Goal: Information Seeking & Learning: Find specific fact

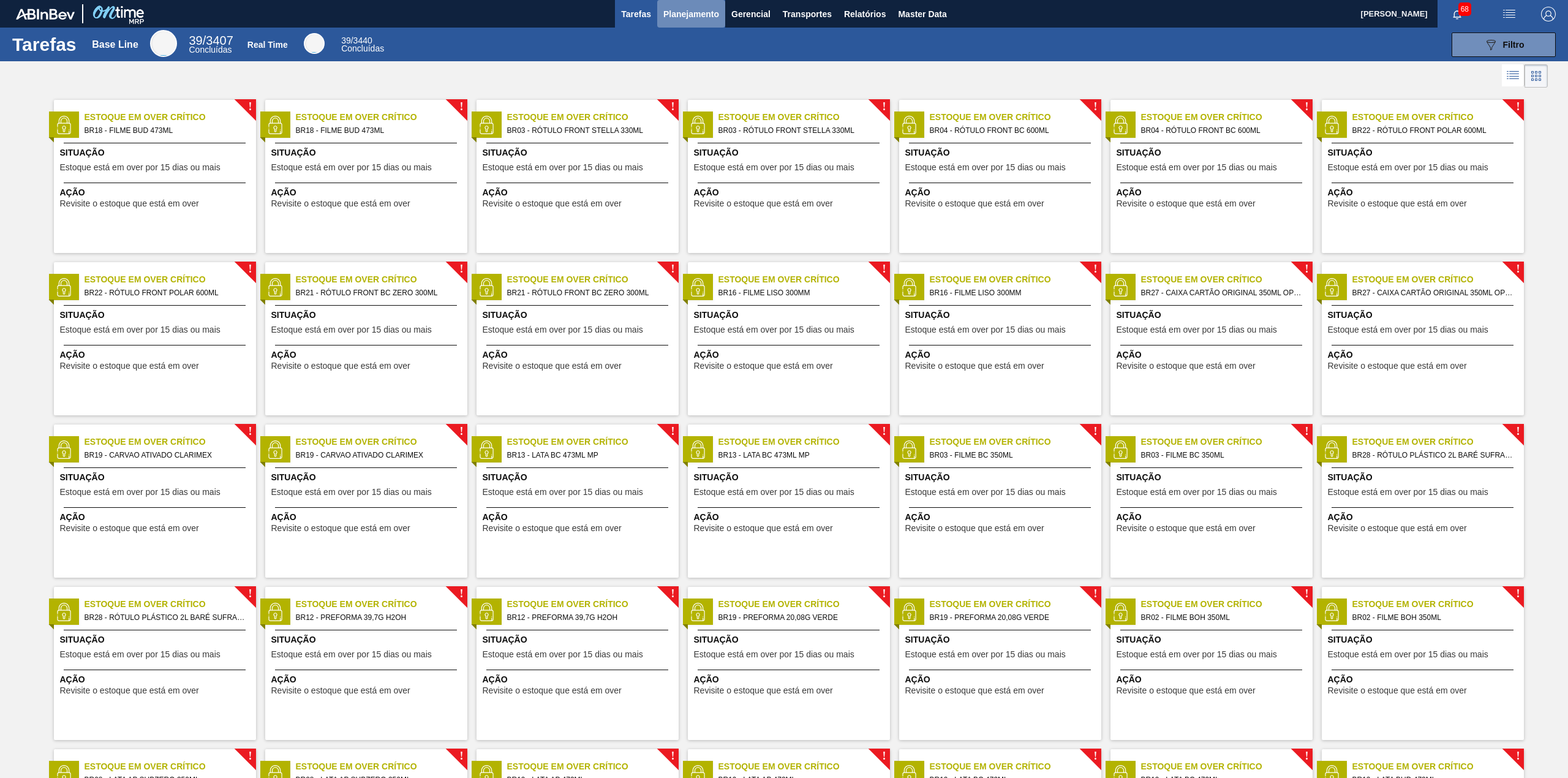
click at [712, 22] on button "Planejamento" at bounding box center [691, 14] width 68 height 28
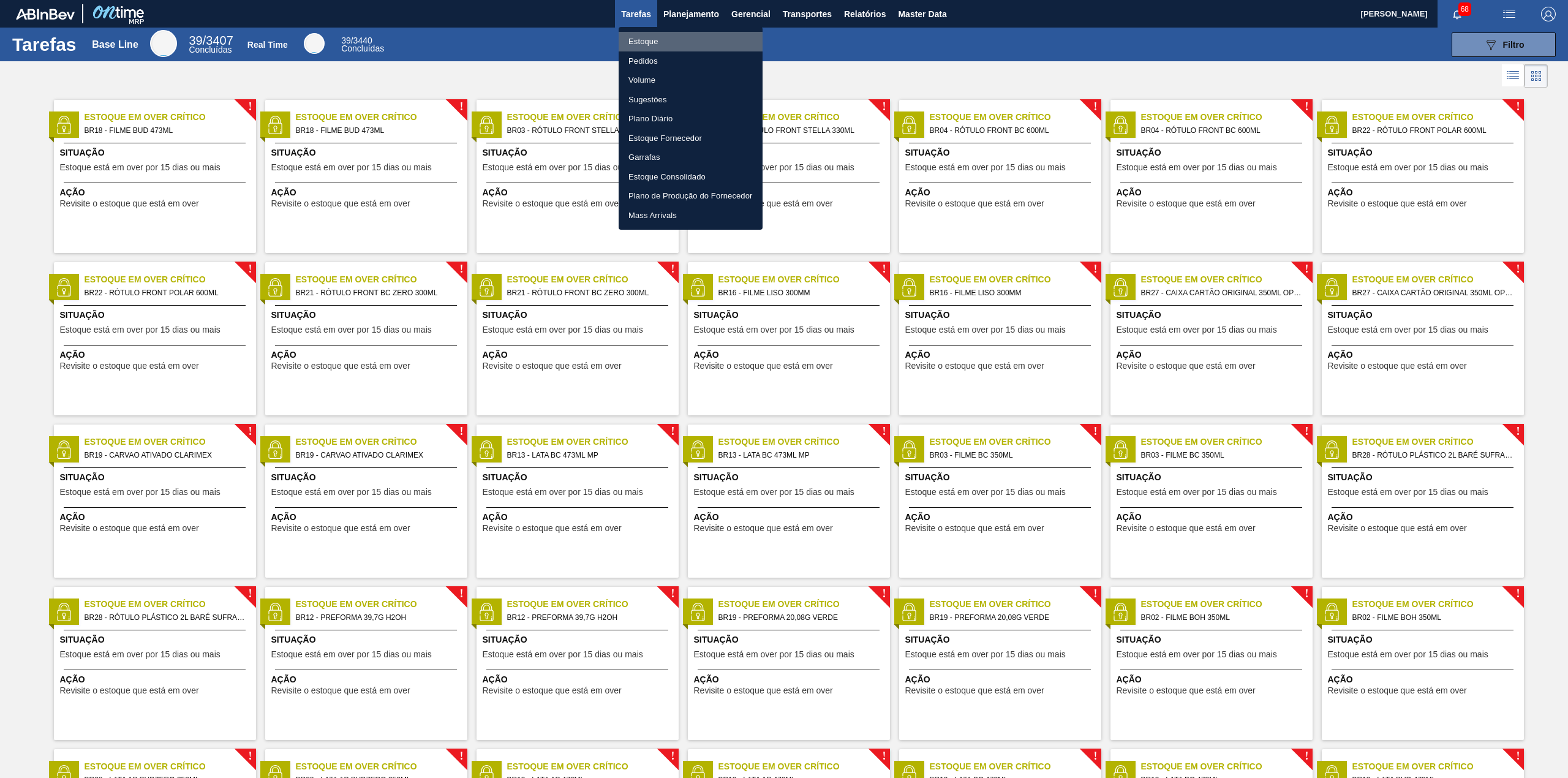
click at [697, 48] on li "Estoque" at bounding box center [690, 42] width 144 height 19
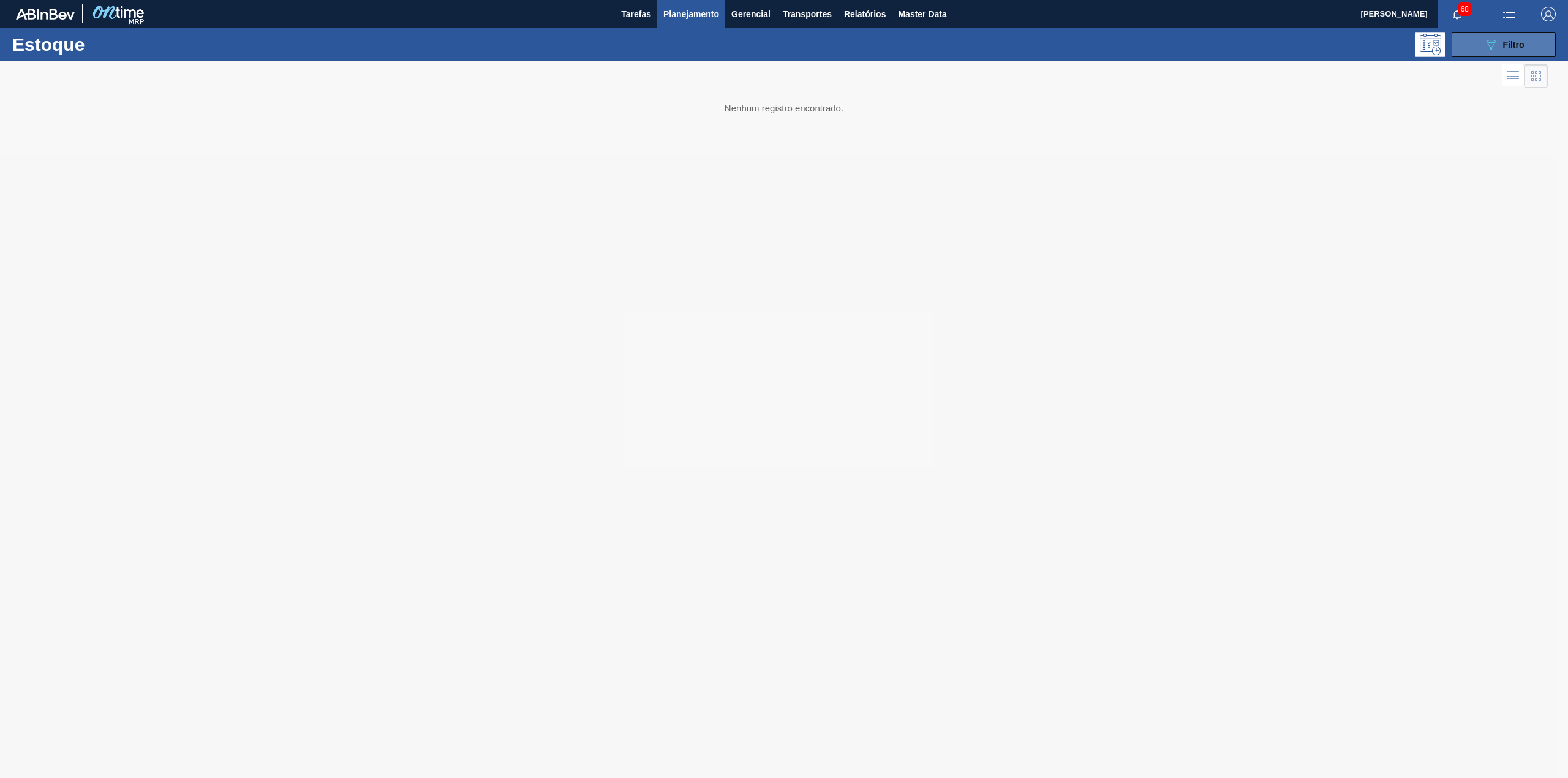
click at [1476, 52] on button "089F7B8B-B2A5-4AFE-B5C0-19BA573D28AC Filtro" at bounding box center [1504, 44] width 104 height 24
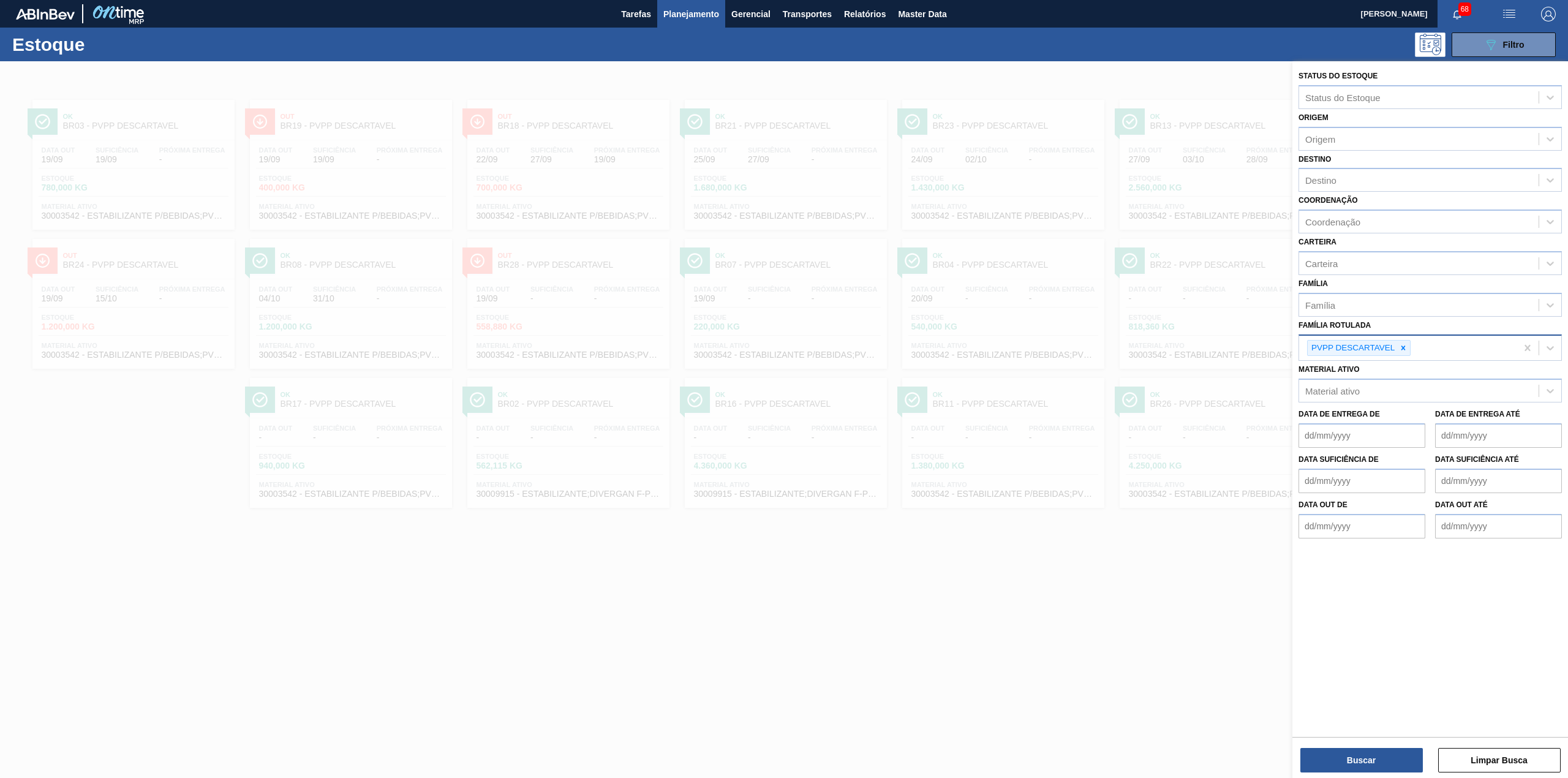
click at [1401, 341] on div at bounding box center [1403, 348] width 13 height 15
click at [1400, 382] on div "Material ativo" at bounding box center [1419, 388] width 239 height 18
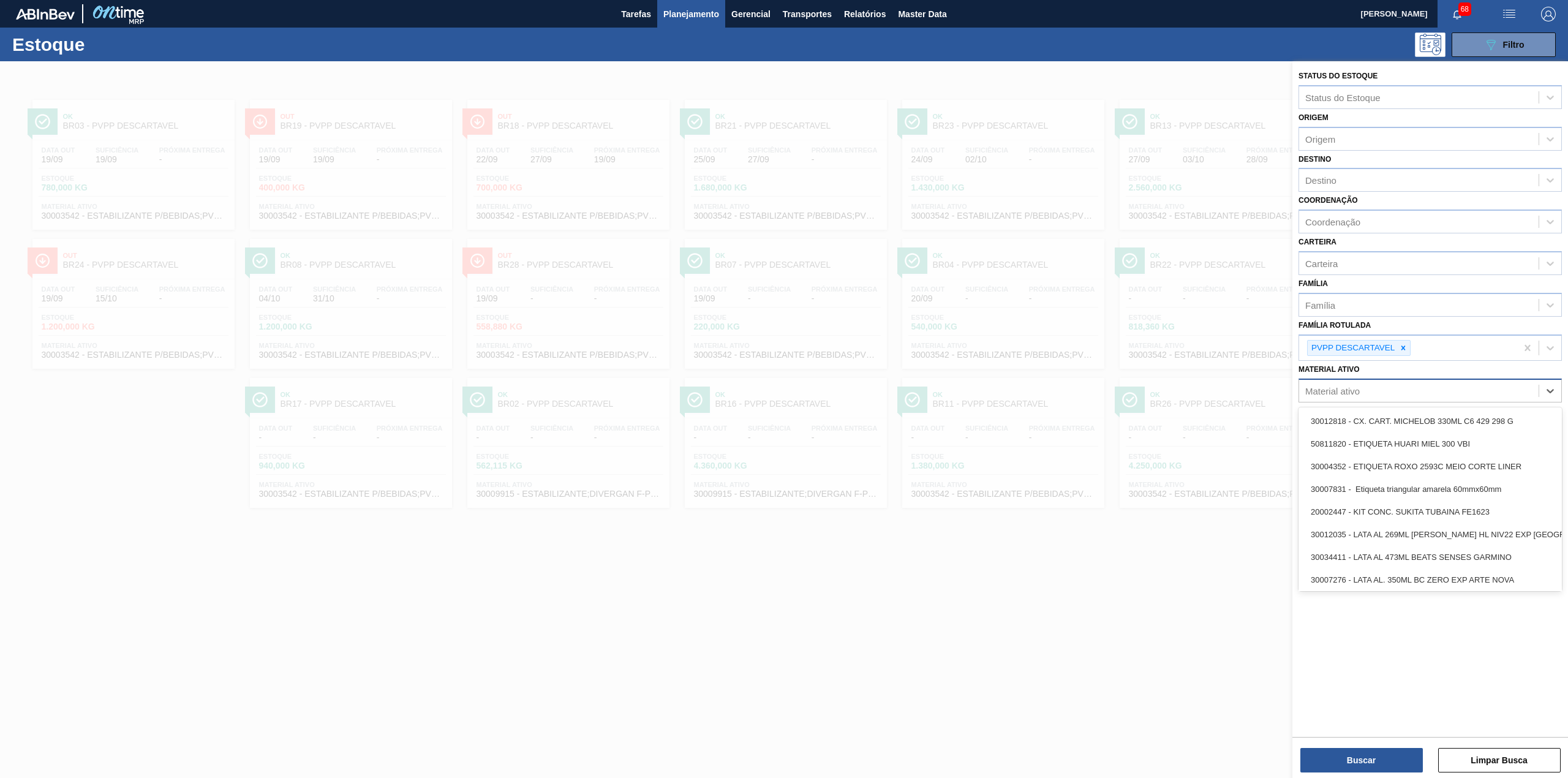
paste ativo "30029274"
type ativo "30029274"
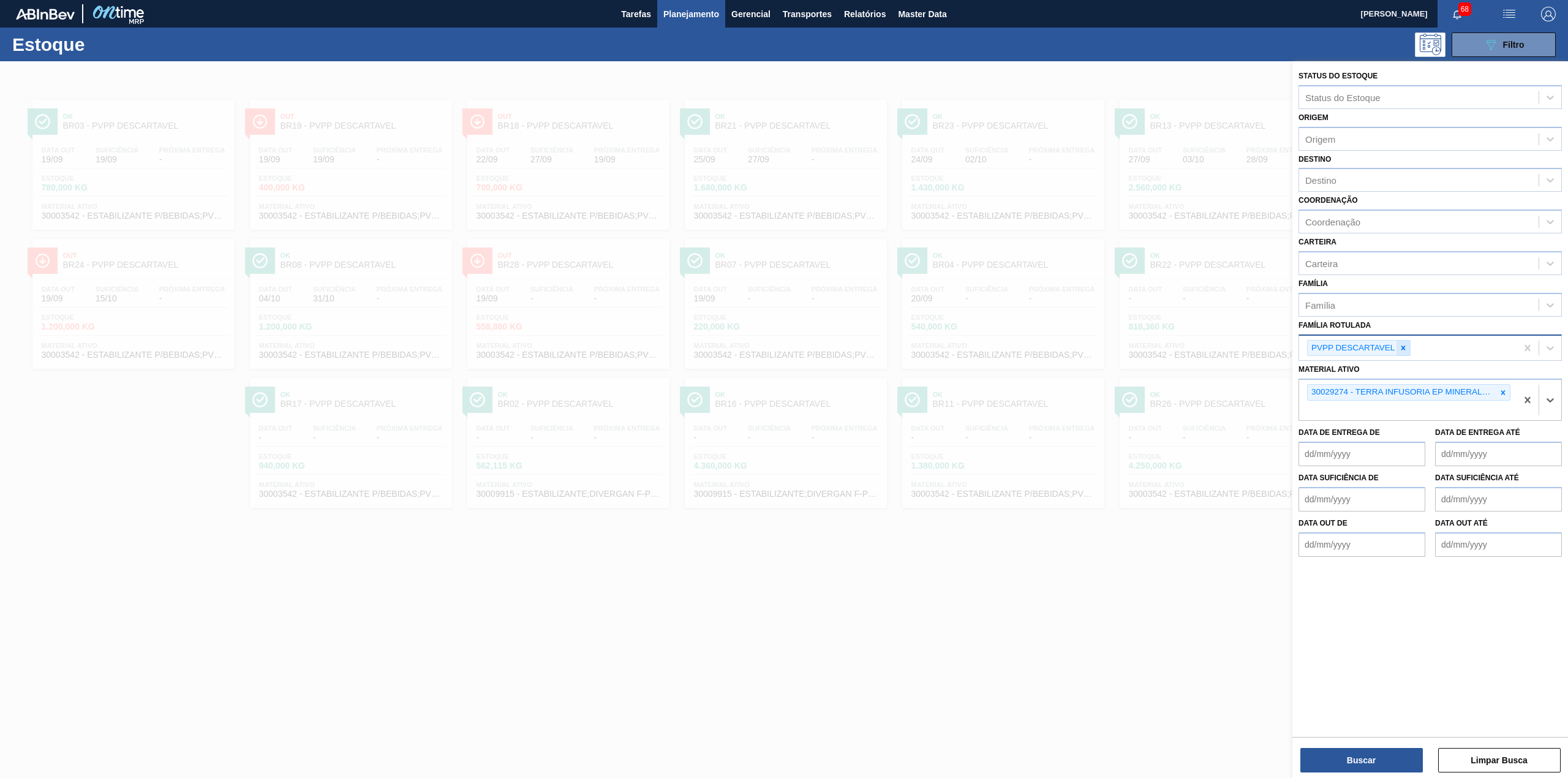
click at [1402, 341] on div at bounding box center [1403, 348] width 13 height 15
click at [1397, 770] on button "Buscar" at bounding box center [1362, 760] width 123 height 24
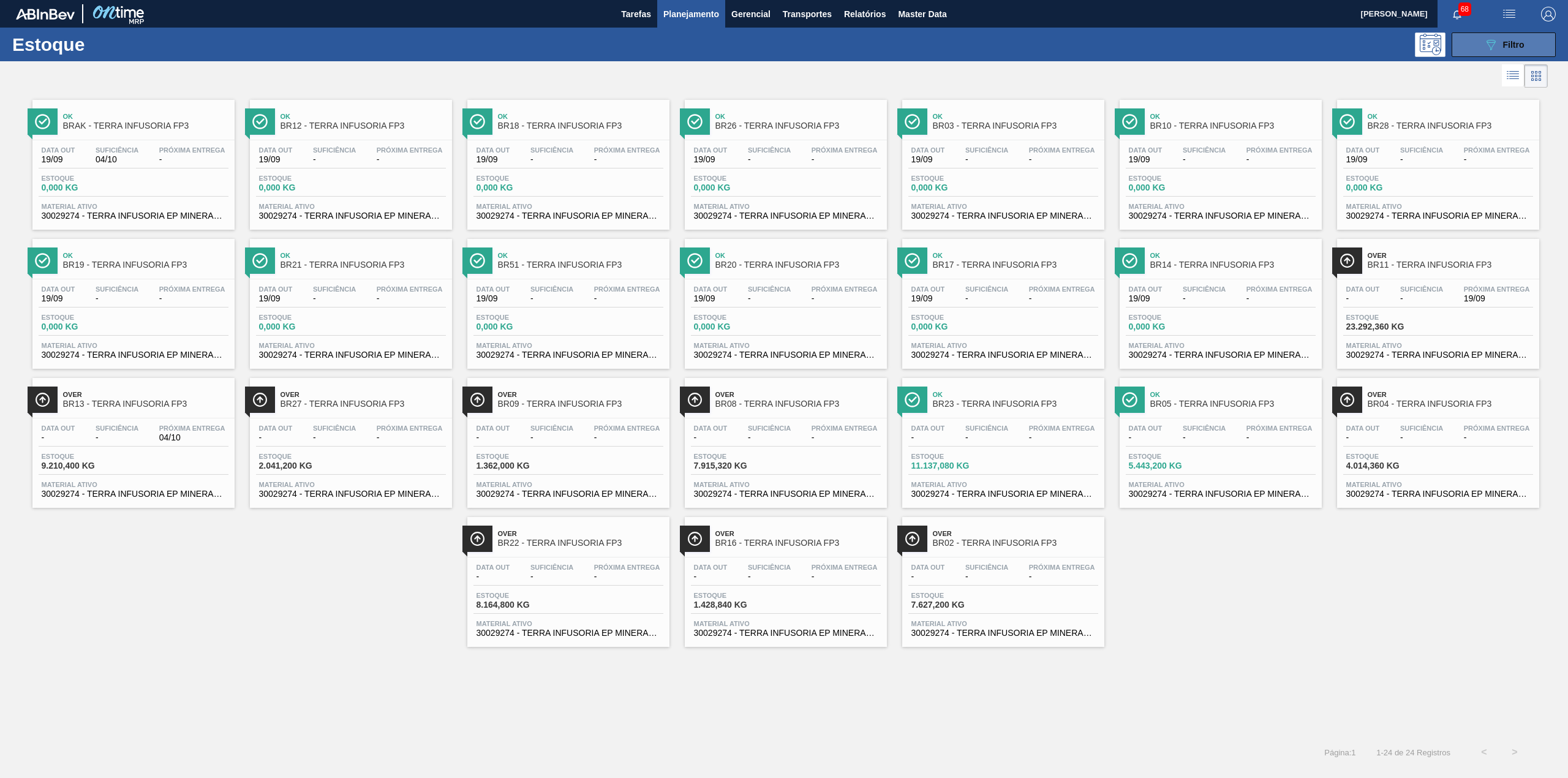
click at [1474, 40] on button "089F7B8B-B2A5-4AFE-B5C0-19BA573D28AC Filtro" at bounding box center [1504, 44] width 104 height 24
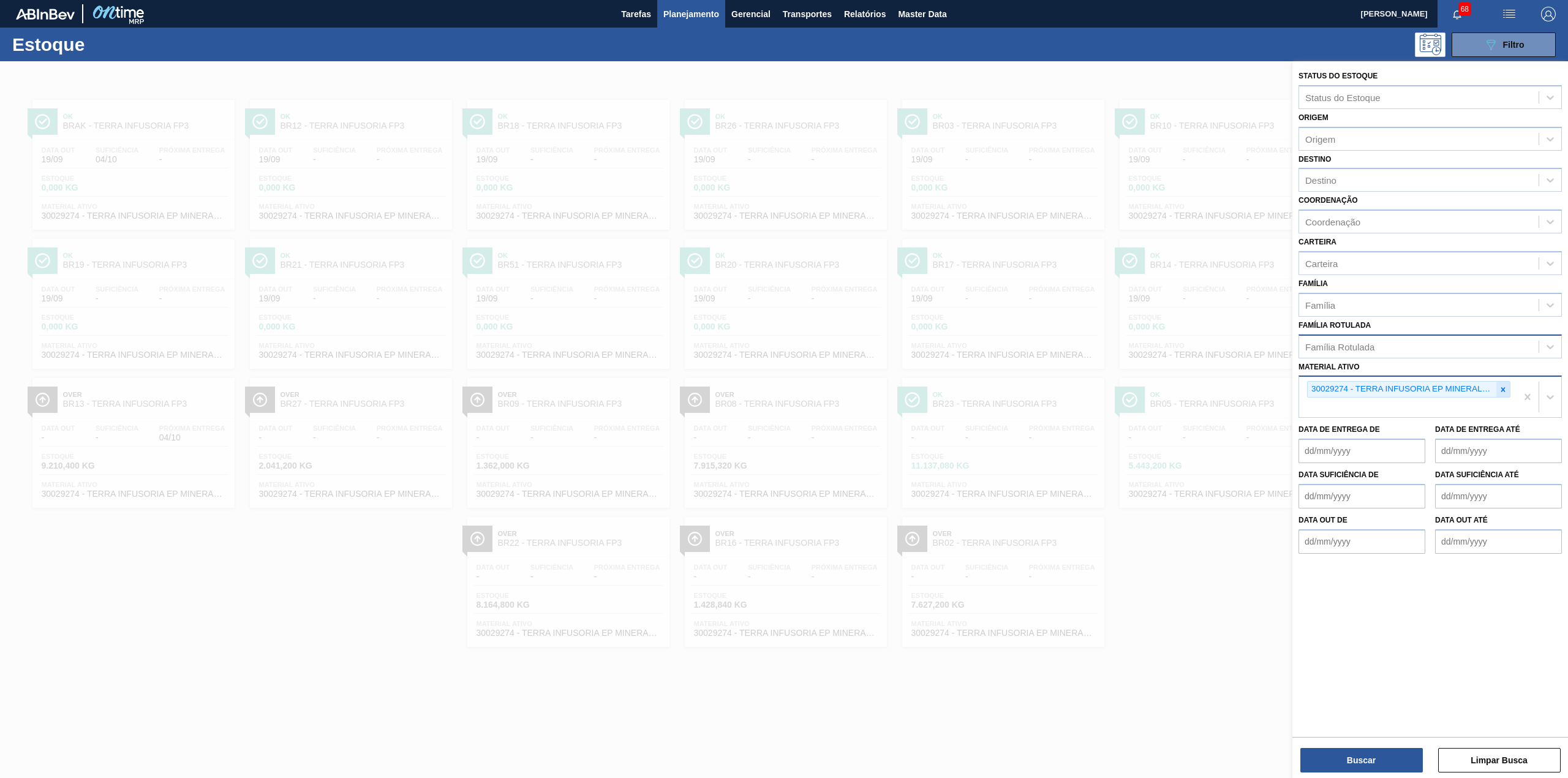
click at [1503, 391] on icon at bounding box center [1503, 389] width 8 height 8
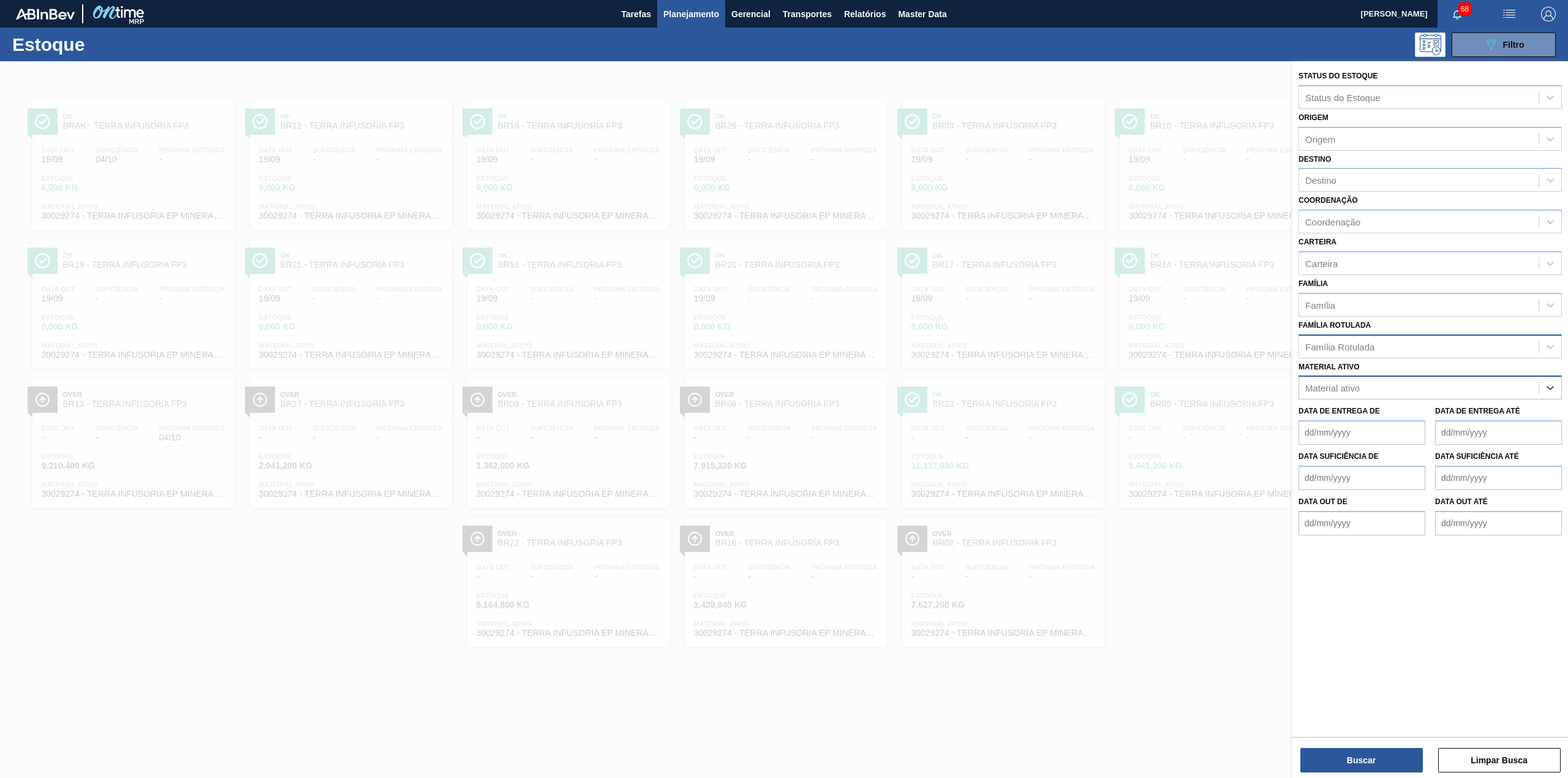
click at [1407, 346] on div "Família Rotulada" at bounding box center [1419, 346] width 239 height 18
type Rotulada "carva"
click at [1391, 415] on div "CARVAO ATIVADO CLARIMEX" at bounding box center [1431, 422] width 264 height 23
click at [1334, 752] on button "Buscar" at bounding box center [1362, 760] width 123 height 24
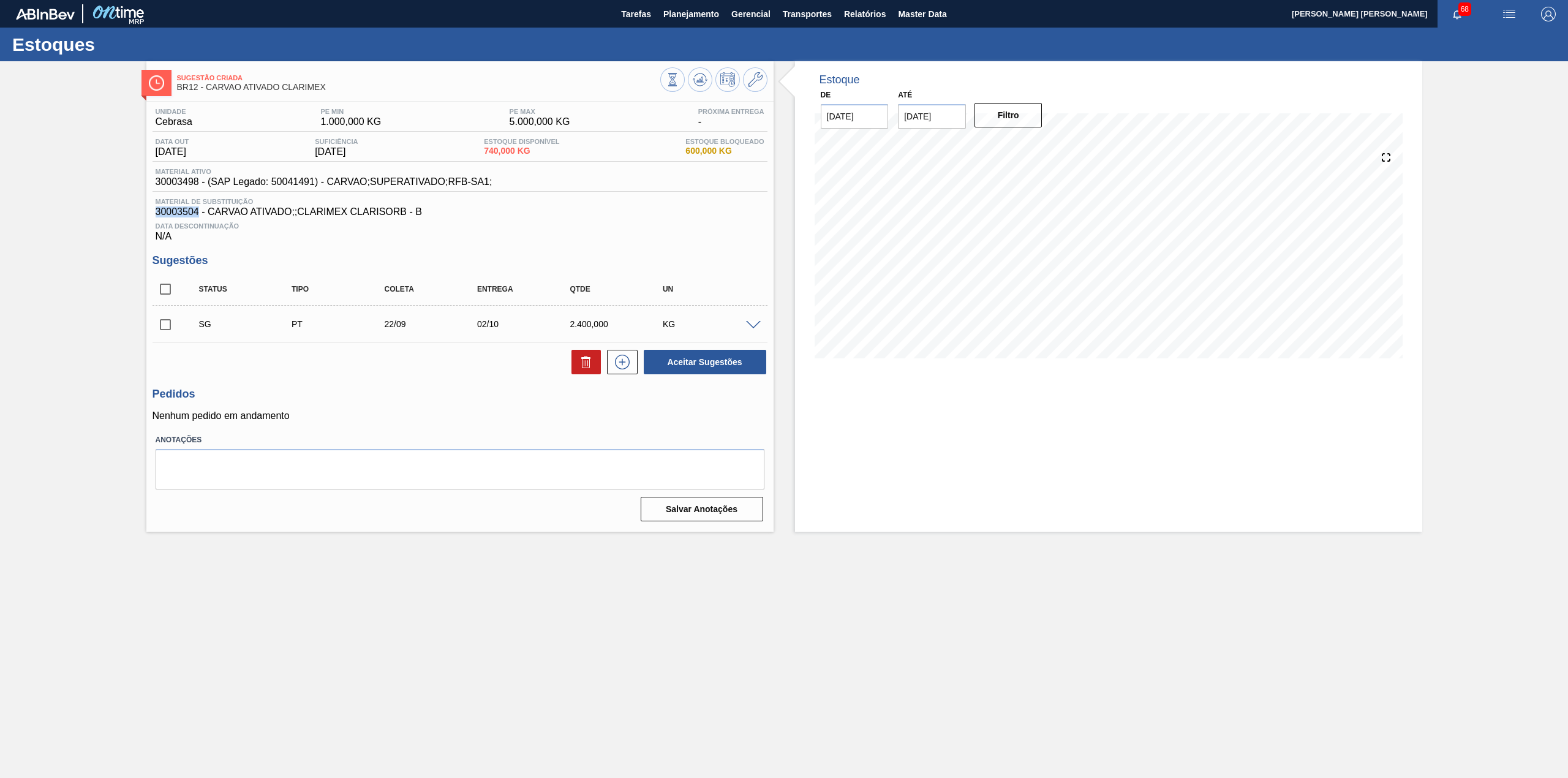
drag, startPoint x: 199, startPoint y: 217, endPoint x: 154, endPoint y: 213, distance: 45.2
click at [154, 213] on div "Material de Substituição 30003504 - CARVAO ATIVADO;;CLARIMEX CLARISORB - B" at bounding box center [460, 208] width 615 height 19
click at [748, 326] on span at bounding box center [753, 325] width 15 height 9
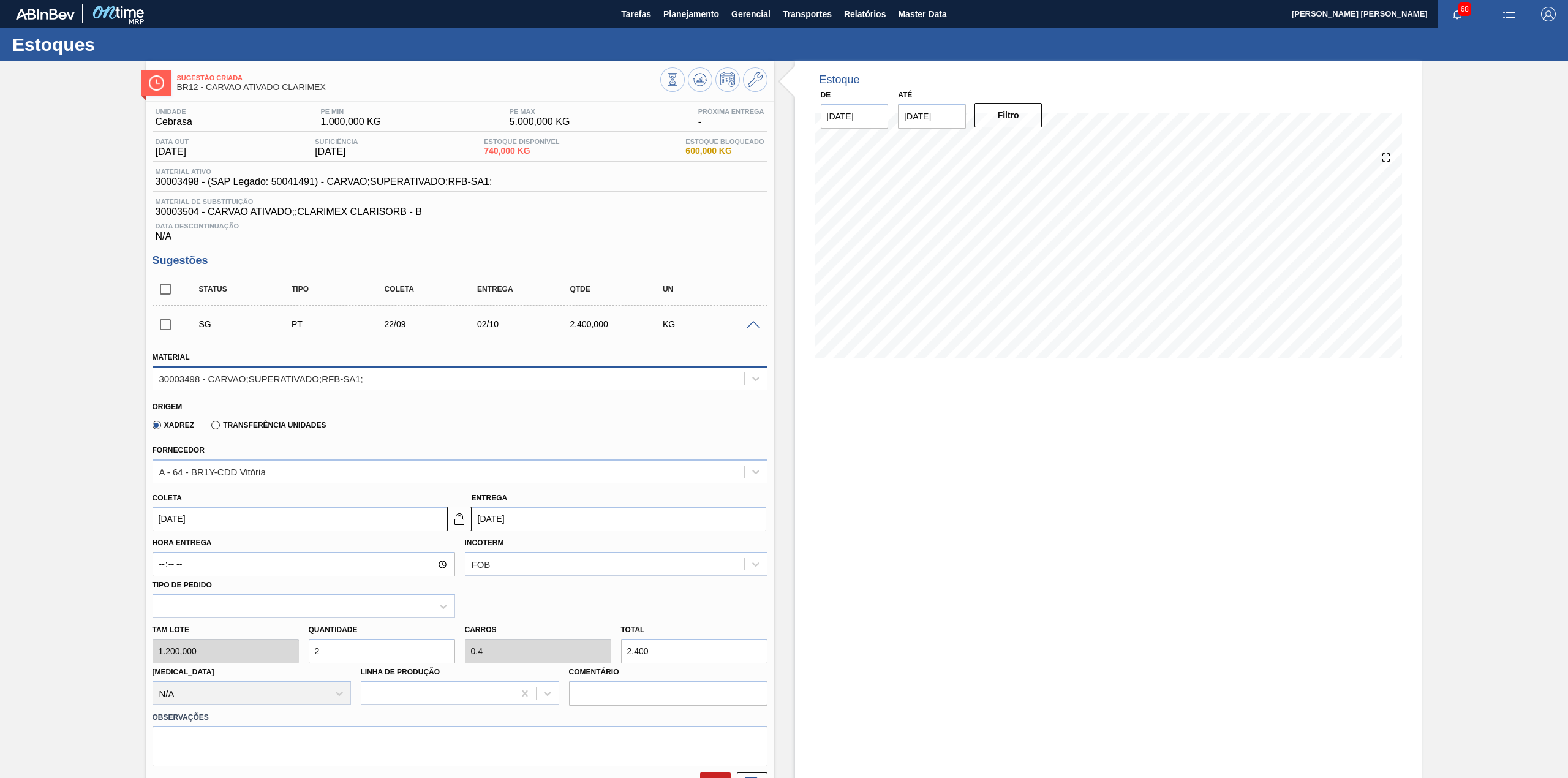
click at [362, 384] on div "30003498 - CARVAO;SUPERATIVADO;RFB-SA1;" at bounding box center [261, 378] width 204 height 10
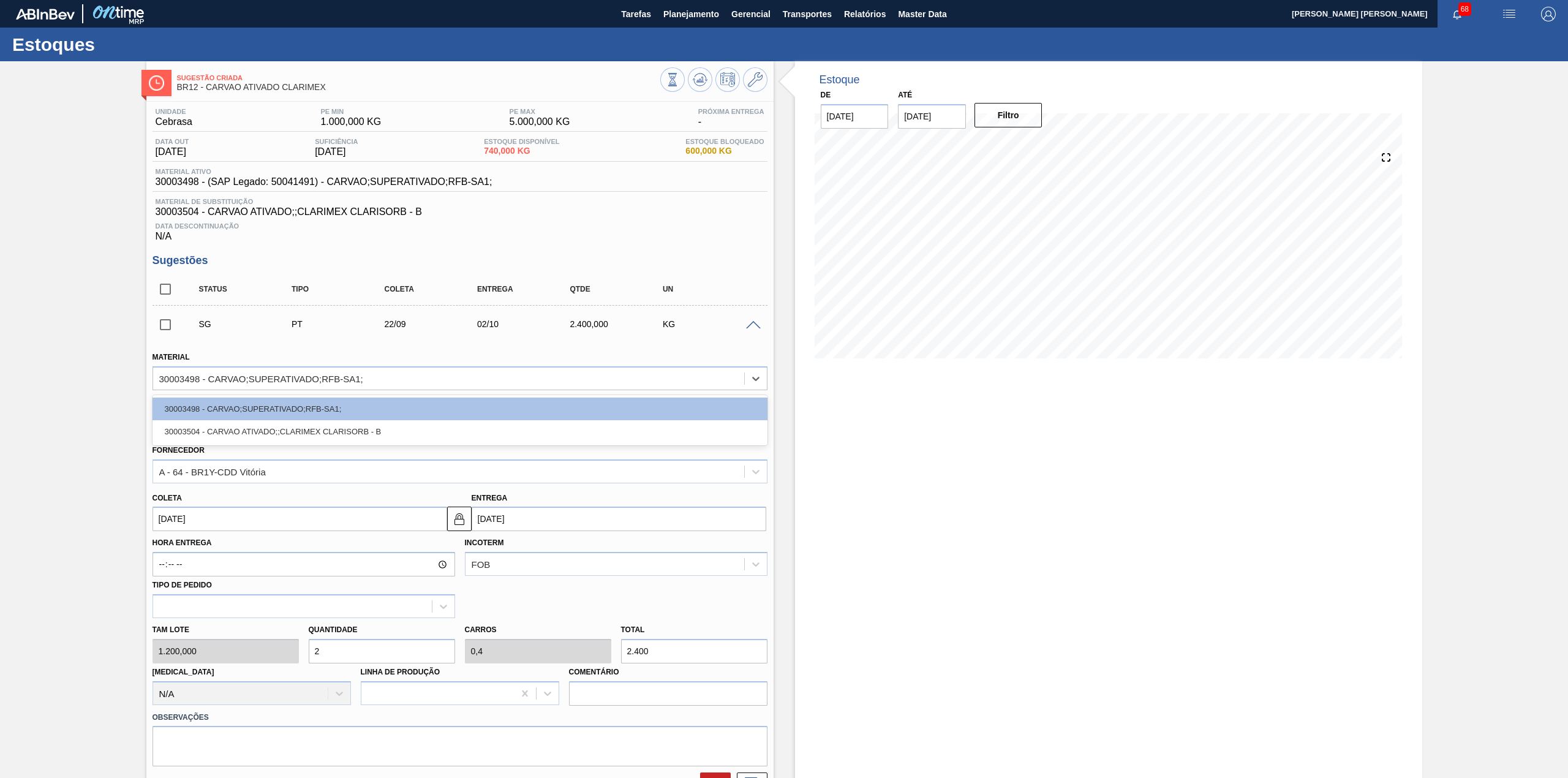
click at [391, 238] on div "Data Descontinuação N/A" at bounding box center [460, 229] width 615 height 24
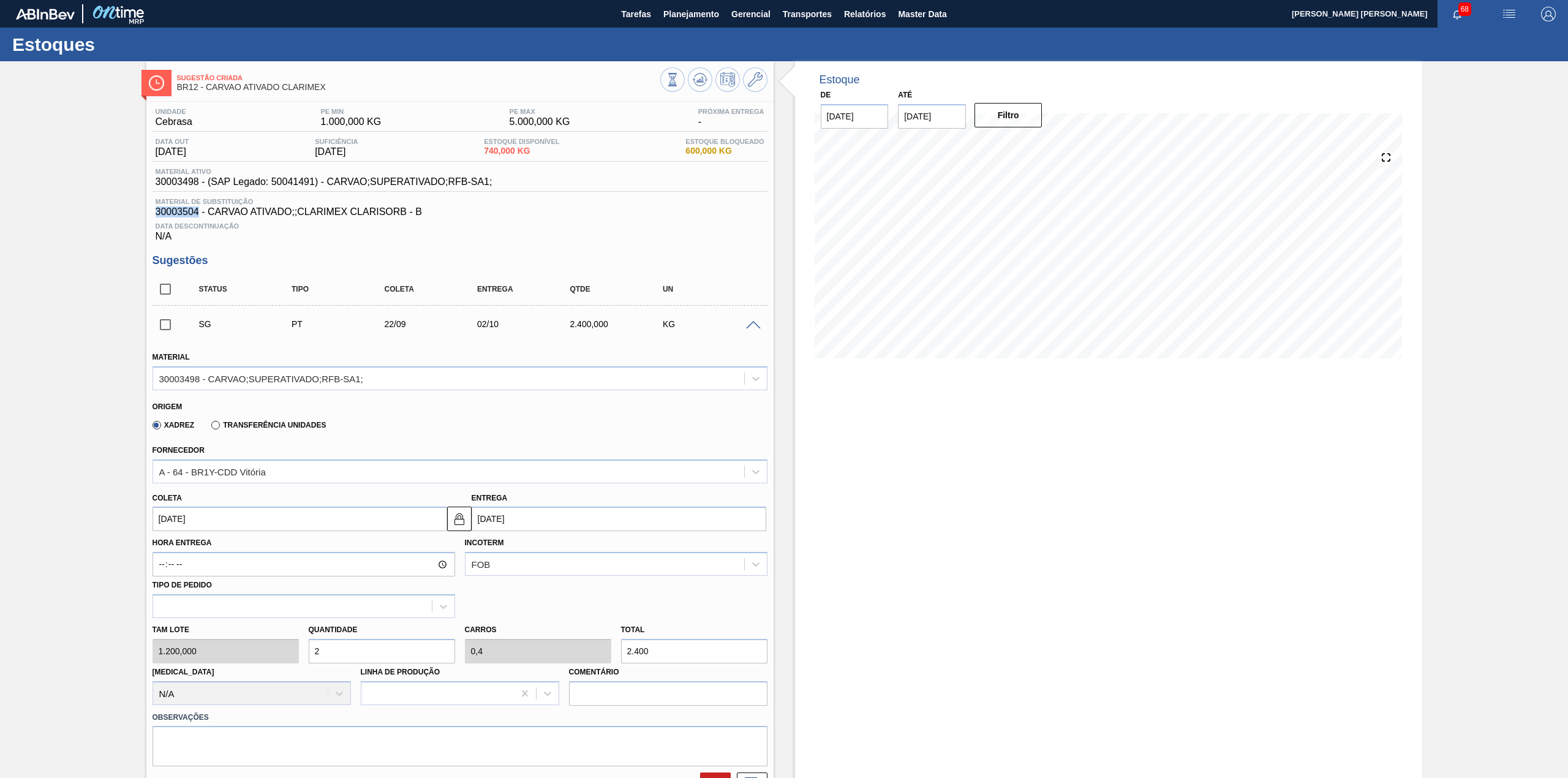
drag, startPoint x: 199, startPoint y: 213, endPoint x: 144, endPoint y: 214, distance: 55.0
click at [144, 214] on div "Sugestão Criada BR12 - CARVAO ATIVADO CLARIMEX Unidade Cebrasa PE MIN 1.000,000…" at bounding box center [784, 525] width 1568 height 928
click at [667, 79] on icon at bounding box center [672, 79] width 13 height 13
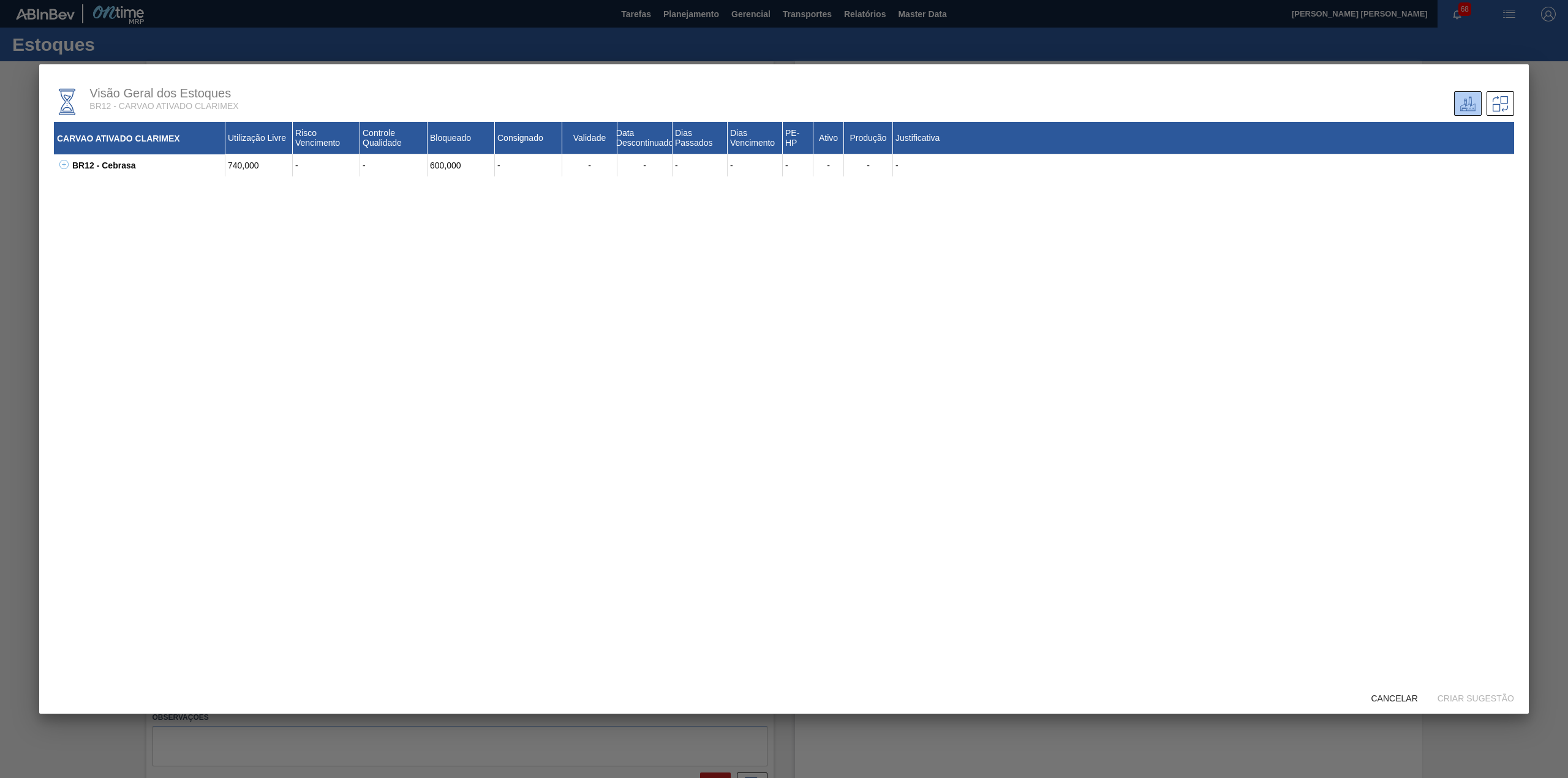
click at [64, 172] on div "BR12 - Cebrasa 740,000 - - 600,000 - - - - - - - - - 30003498 - CARVAO;SUPERATI…" at bounding box center [784, 165] width 1460 height 22
click at [69, 164] on div "BR12 - Cebrasa" at bounding box center [147, 165] width 156 height 22
click at [67, 164] on icon at bounding box center [64, 164] width 9 height 9
drag, startPoint x: 125, startPoint y: 211, endPoint x: 87, endPoint y: 211, distance: 38.0
click at [87, 211] on div "30003504 - CARVAO ATIVADO;;CLARIMEX CLARISORB - B" at bounding box center [155, 221] width 141 height 29
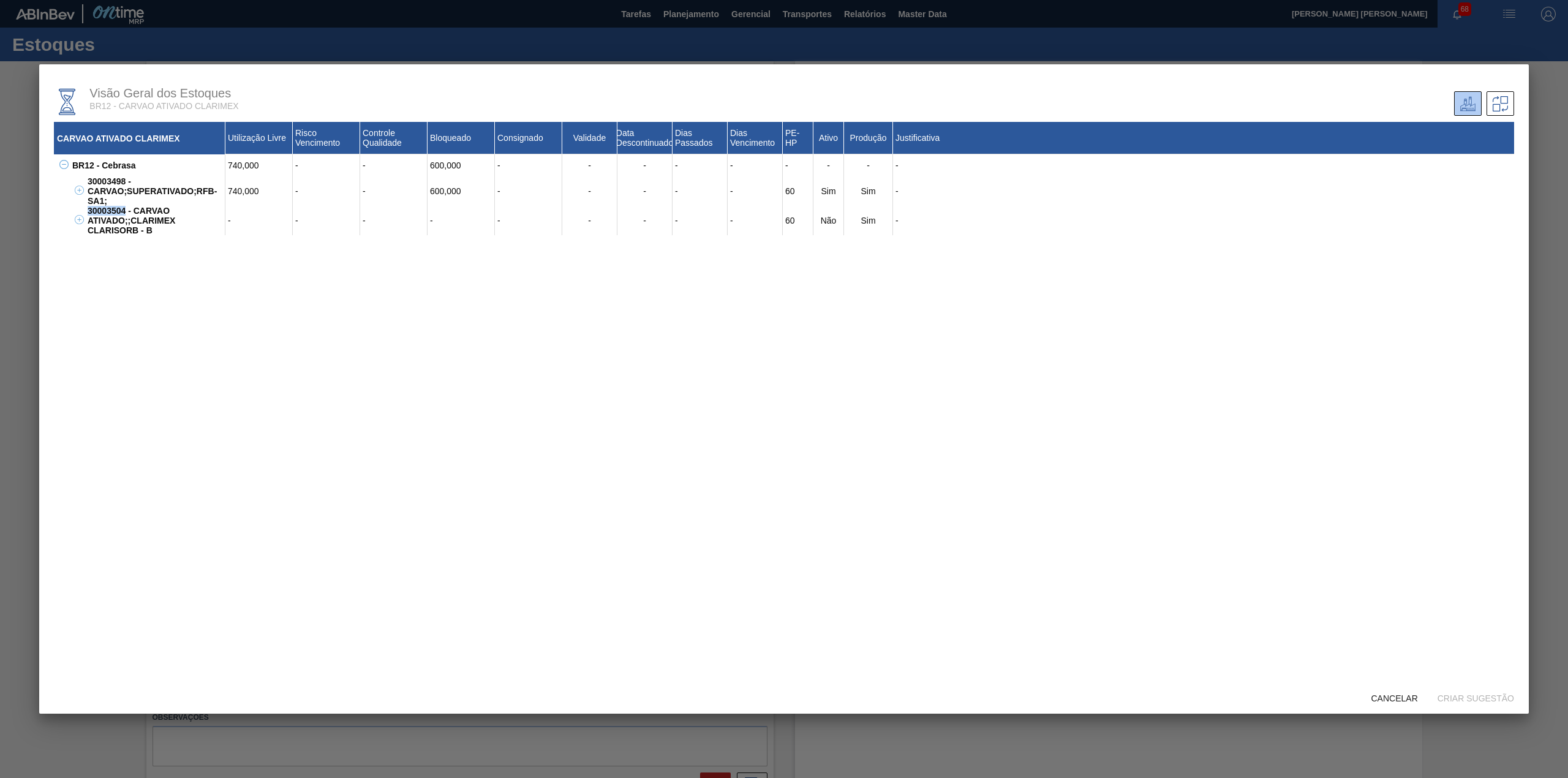
copy div "30003504"
